Goal: Find contact information: Find contact information

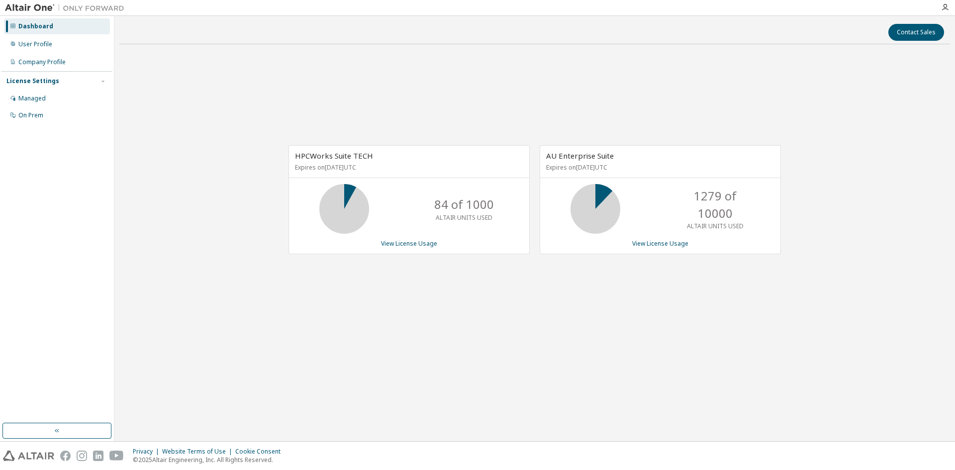
click at [41, 44] on div "User Profile" at bounding box center [35, 44] width 34 height 8
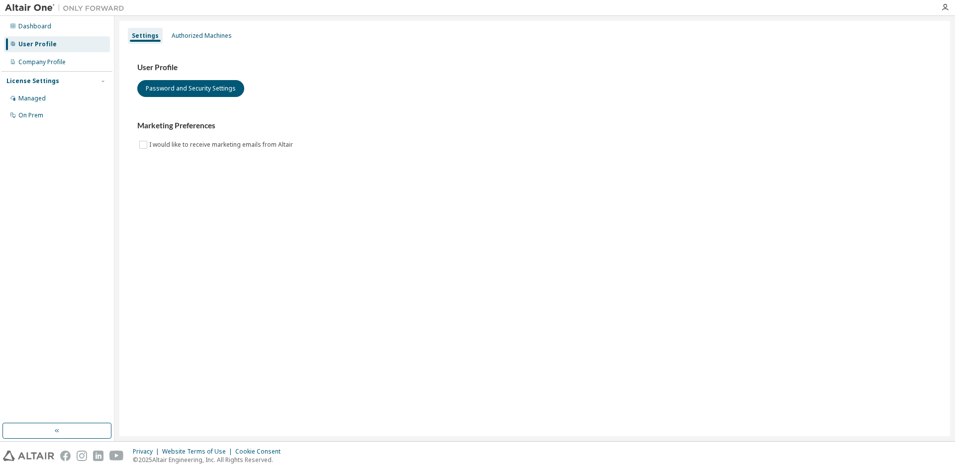
click at [48, 60] on div "Company Profile" at bounding box center [41, 62] width 47 height 8
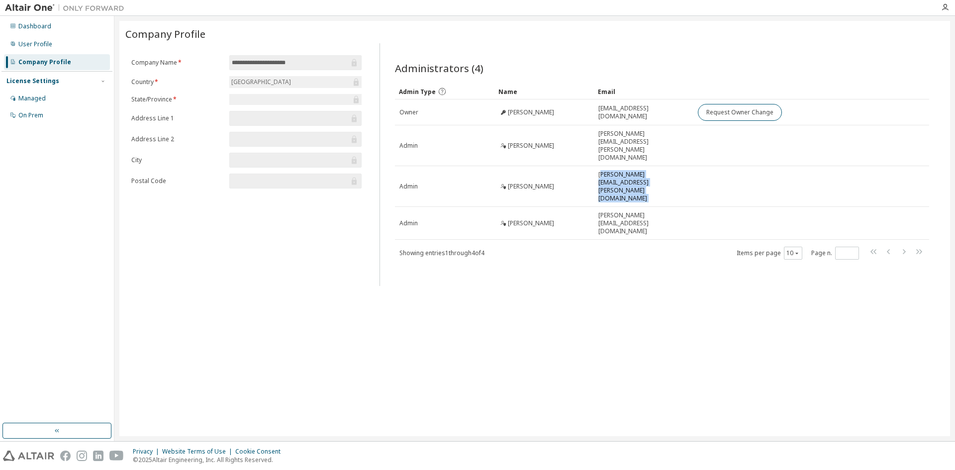
drag, startPoint x: 600, startPoint y: 160, endPoint x: 709, endPoint y: 164, distance: 109.0
click at [709, 166] on tr "Admin Karen McKinstry karen.mckinstry@siemens.com" at bounding box center [662, 186] width 534 height 41
click at [709, 166] on td at bounding box center [795, 186] width 204 height 41
drag, startPoint x: 599, startPoint y: 162, endPoint x: 687, endPoint y: 161, distance: 88.1
click at [687, 171] on div "karen.mckinstry@siemens.com" at bounding box center [643, 187] width 91 height 32
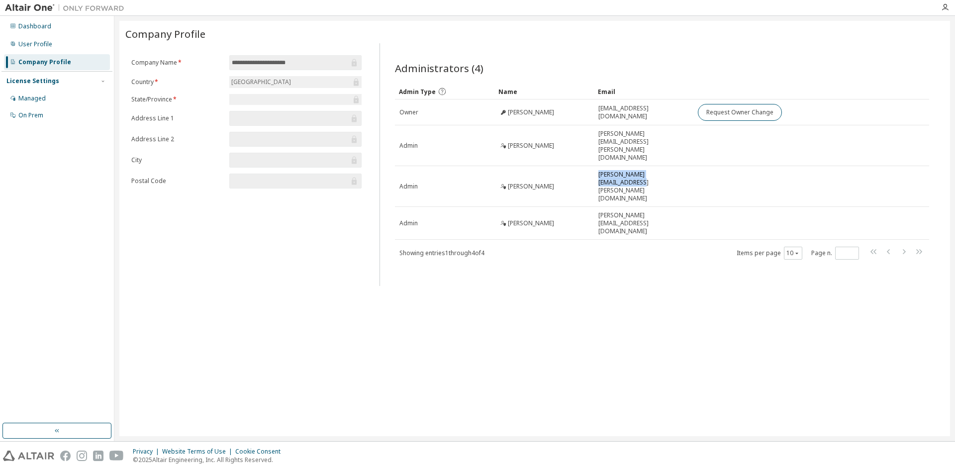
copy span "karen.mckinstry@siemens.com"
click at [572, 282] on div "**********" at bounding box center [534, 228] width 831 height 415
click at [38, 41] on div "User Profile" at bounding box center [35, 44] width 34 height 8
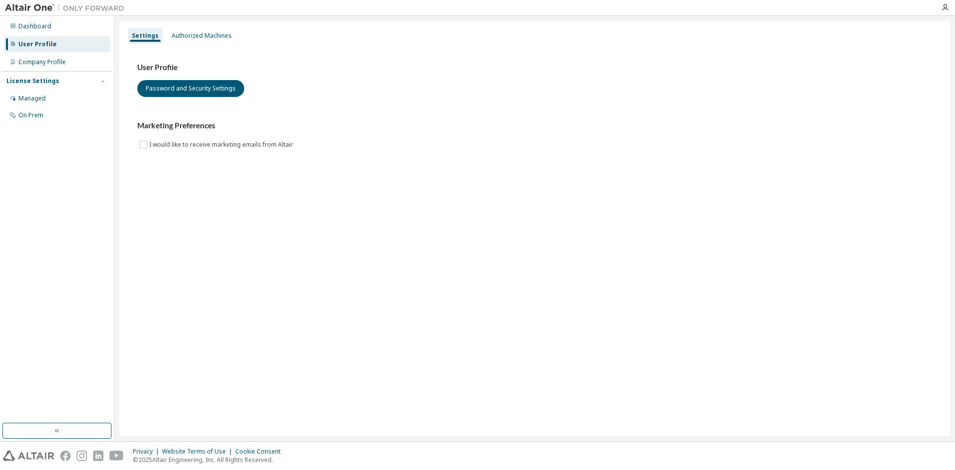
click at [36, 101] on div "Managed" at bounding box center [31, 99] width 27 height 8
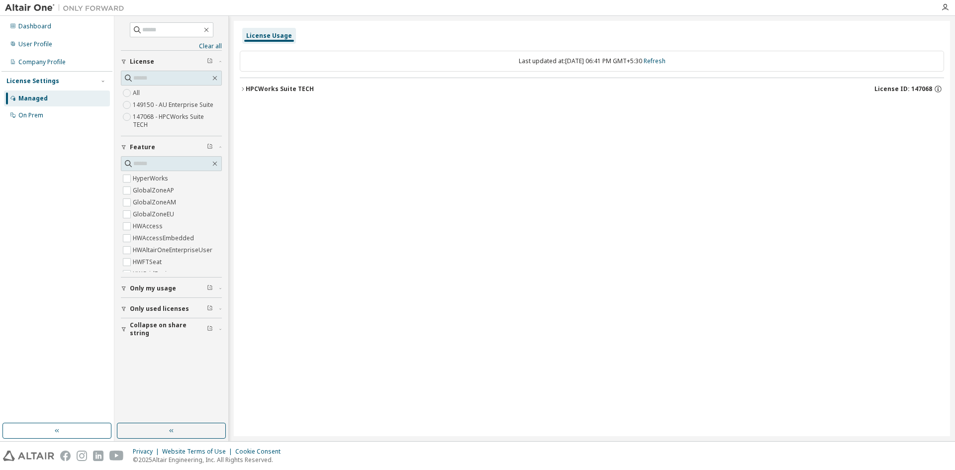
click at [241, 88] on icon "button" at bounding box center [243, 89] width 6 height 6
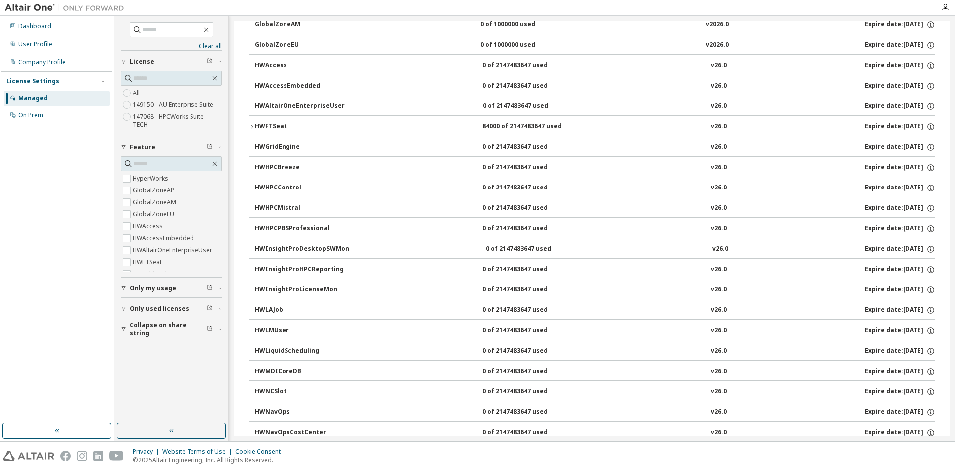
scroll to position [169, 0]
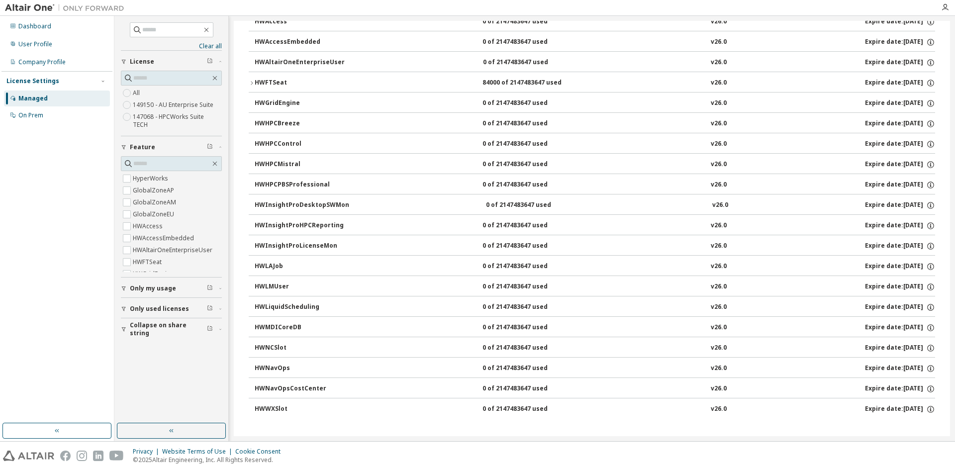
click at [299, 366] on div "HWNavOps" at bounding box center [300, 368] width 90 height 9
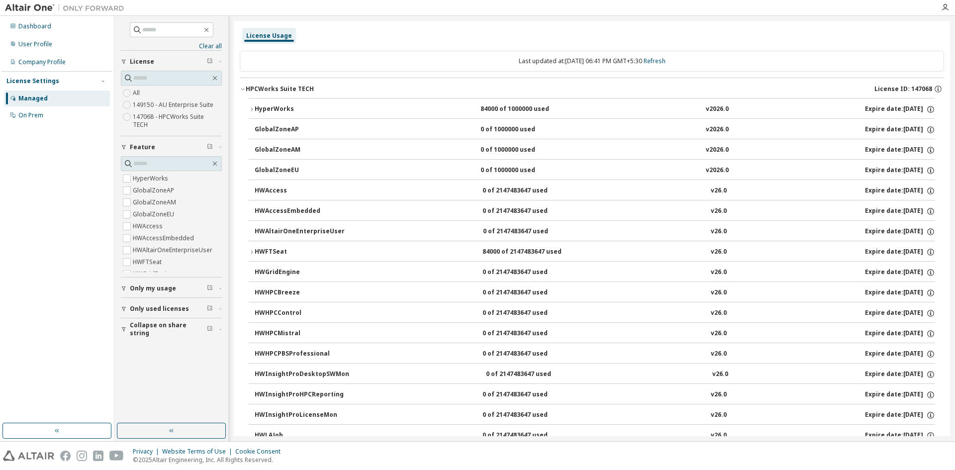
click at [45, 42] on div "User Profile" at bounding box center [35, 44] width 34 height 8
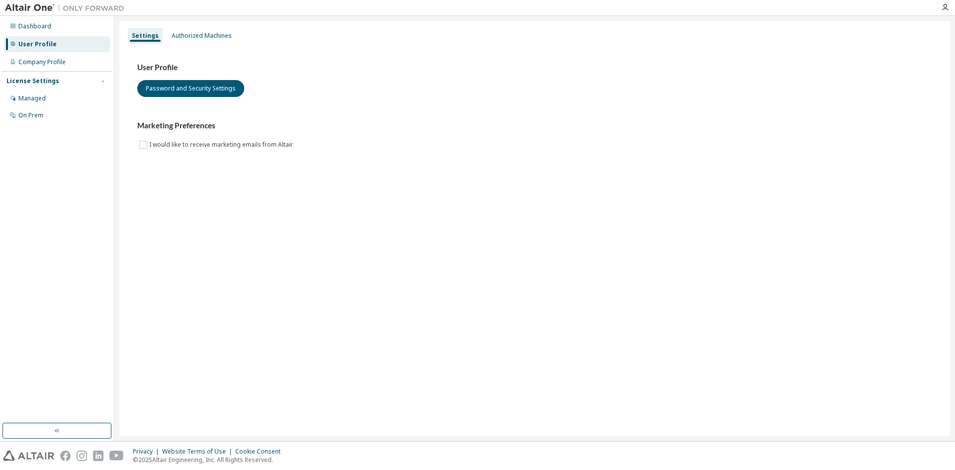
click at [210, 36] on div "Authorized Machines" at bounding box center [202, 36] width 60 height 8
